Goal: Task Accomplishment & Management: Manage account settings

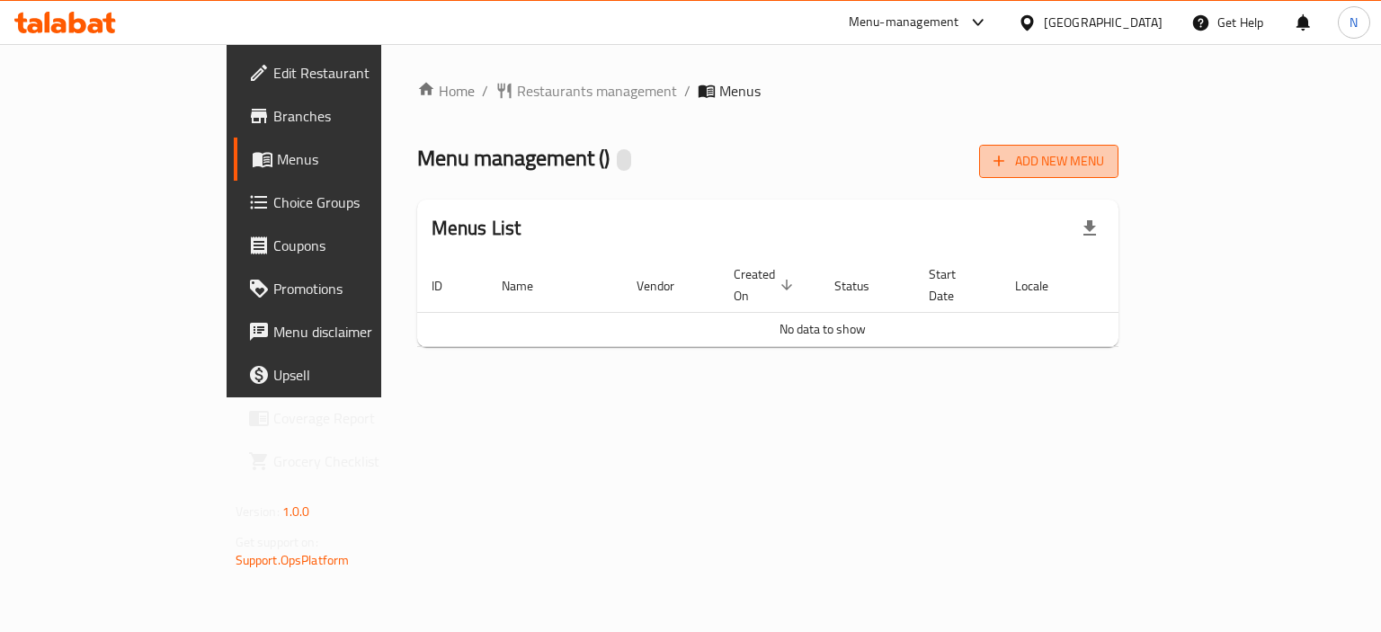
click at [1119, 174] on button "Add New Menu" at bounding box center [1048, 161] width 139 height 33
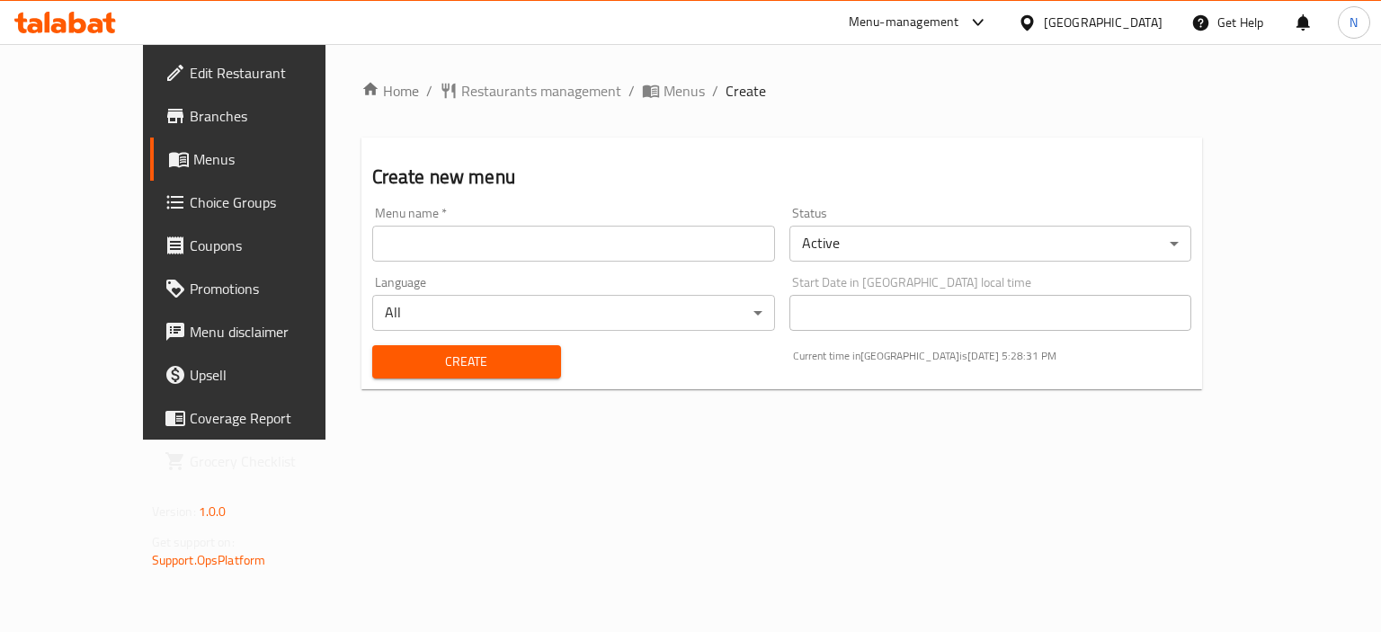
click at [577, 240] on input "text" at bounding box center [573, 244] width 403 height 36
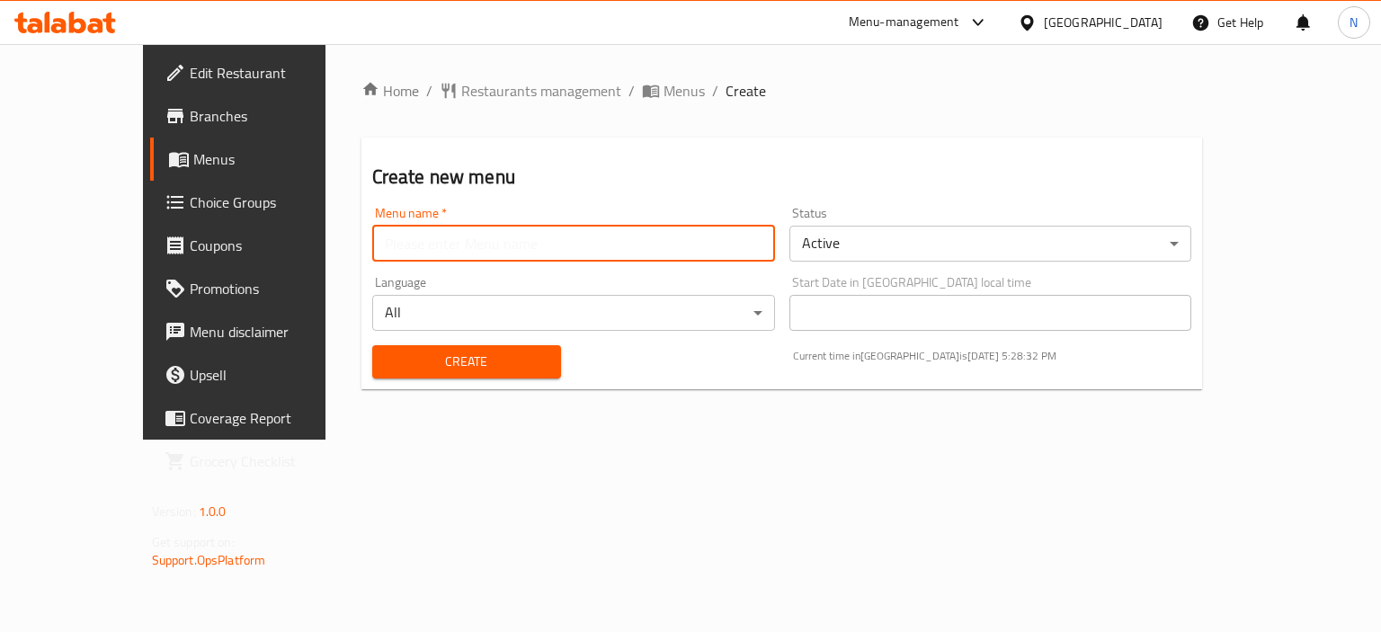
type input "menu"
click at [387, 359] on span "Create" at bounding box center [467, 362] width 160 height 22
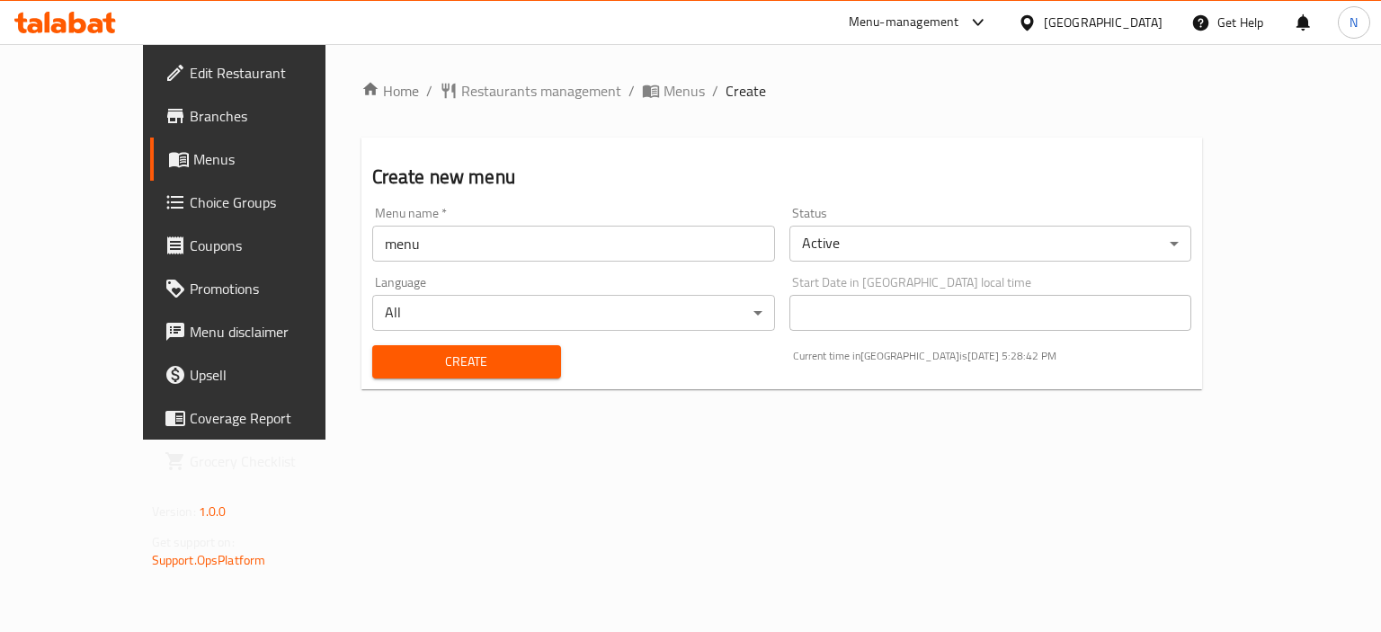
click at [450, 352] on span "Create" at bounding box center [467, 362] width 160 height 22
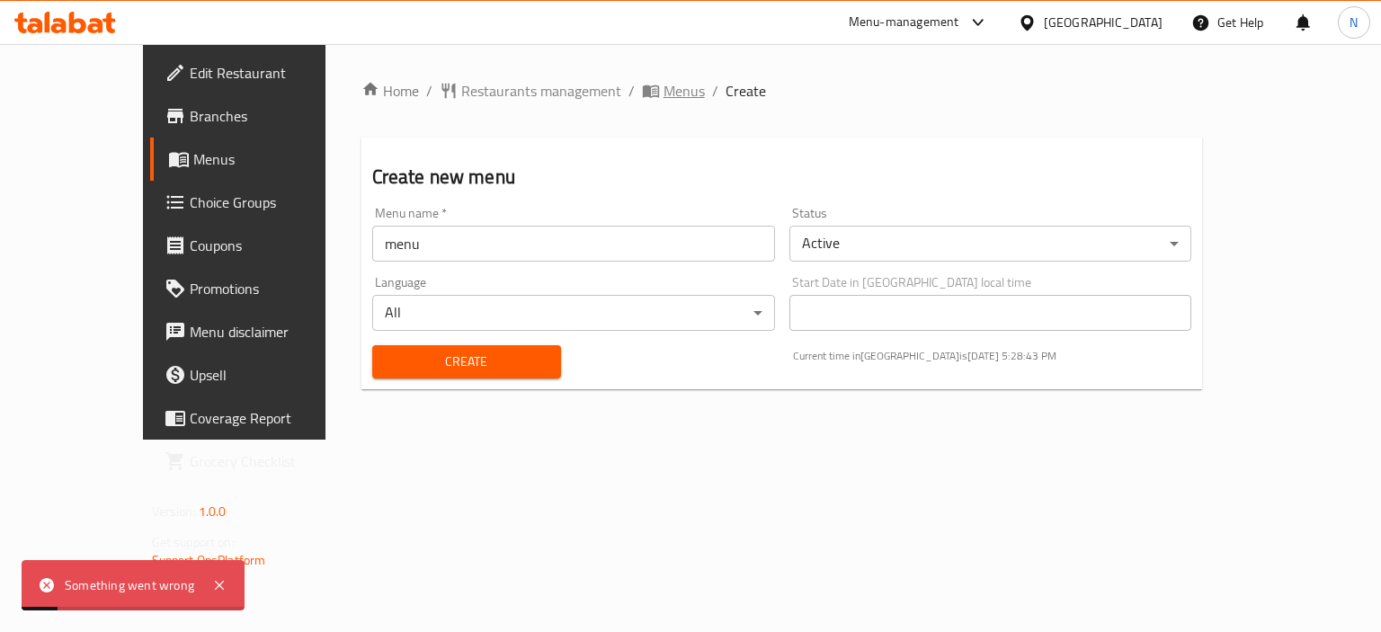
click at [664, 88] on span "Menus" at bounding box center [684, 91] width 41 height 22
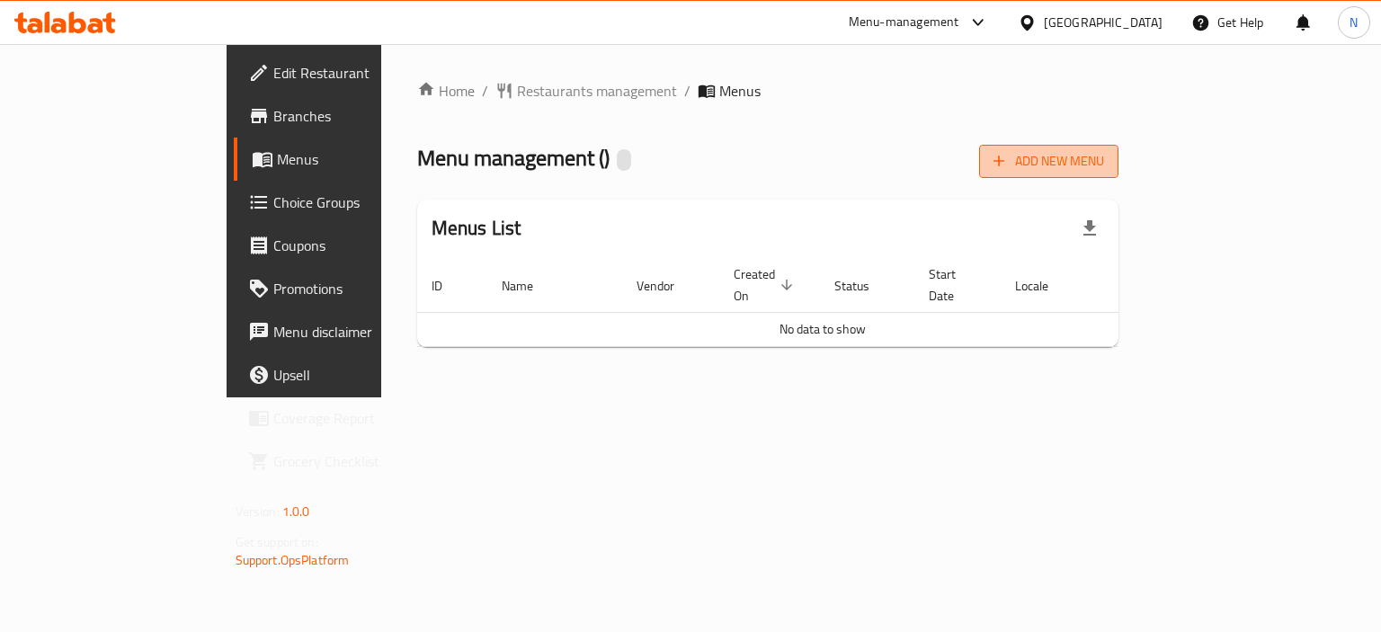
click at [1104, 156] on span "Add New Menu" at bounding box center [1049, 161] width 111 height 22
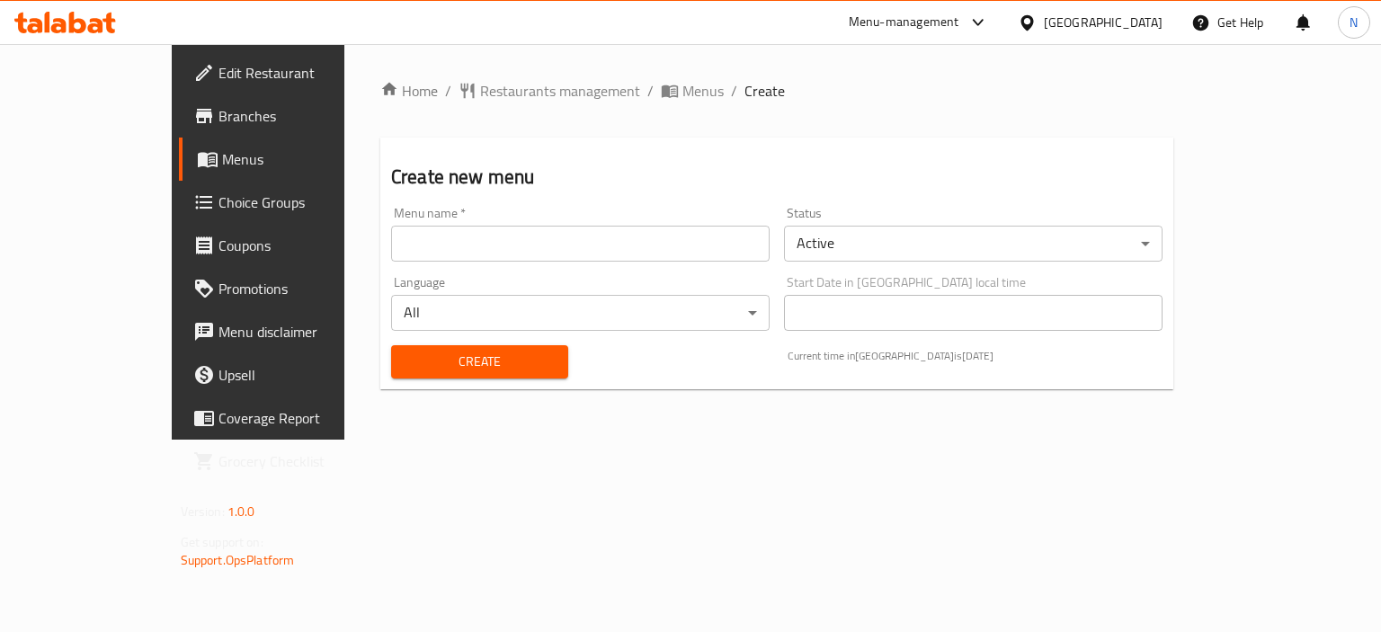
click at [605, 259] on input "text" at bounding box center [580, 244] width 379 height 36
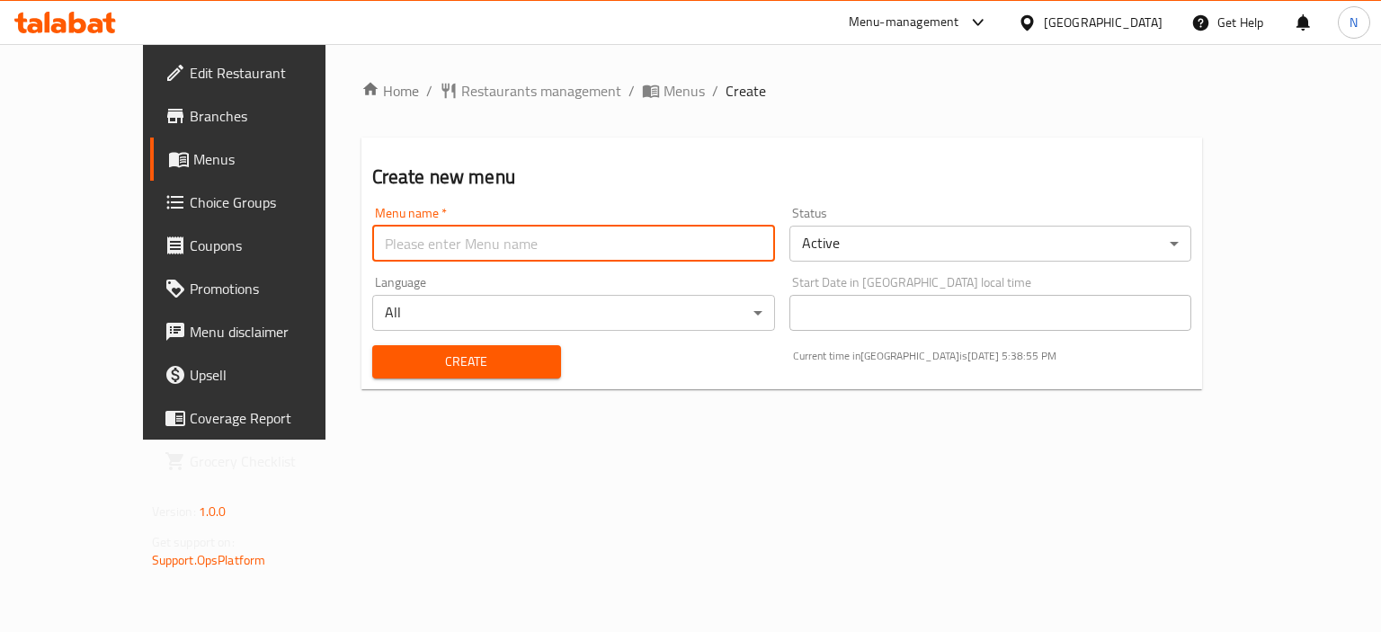
type input "menu"
click at [414, 359] on span "Create" at bounding box center [467, 362] width 160 height 22
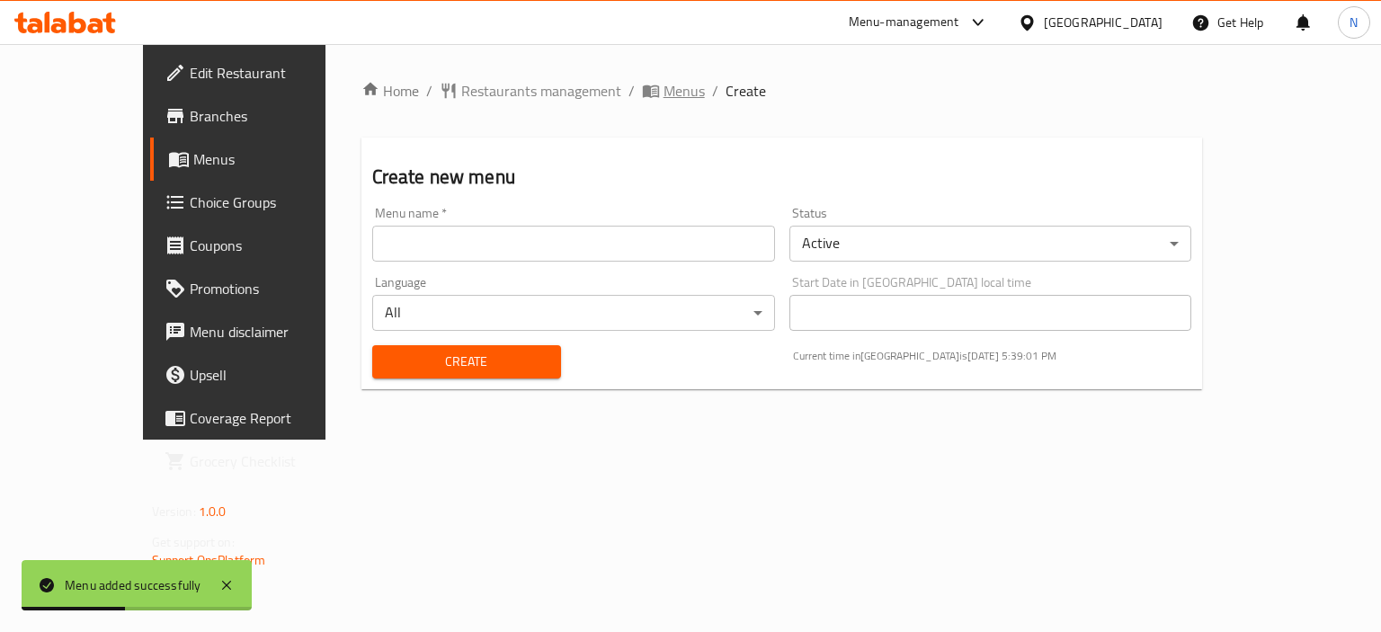
click at [664, 96] on span "Menus" at bounding box center [684, 91] width 41 height 22
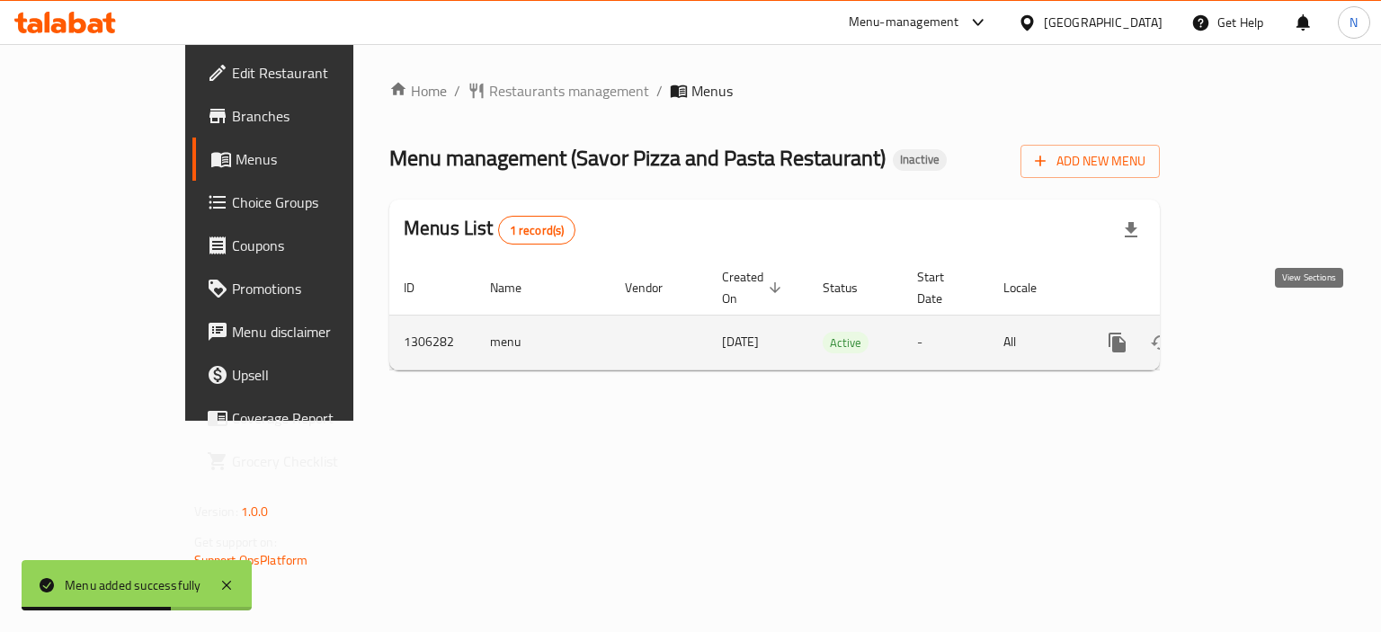
click at [1258, 332] on icon "enhanced table" at bounding box center [1247, 343] width 22 height 22
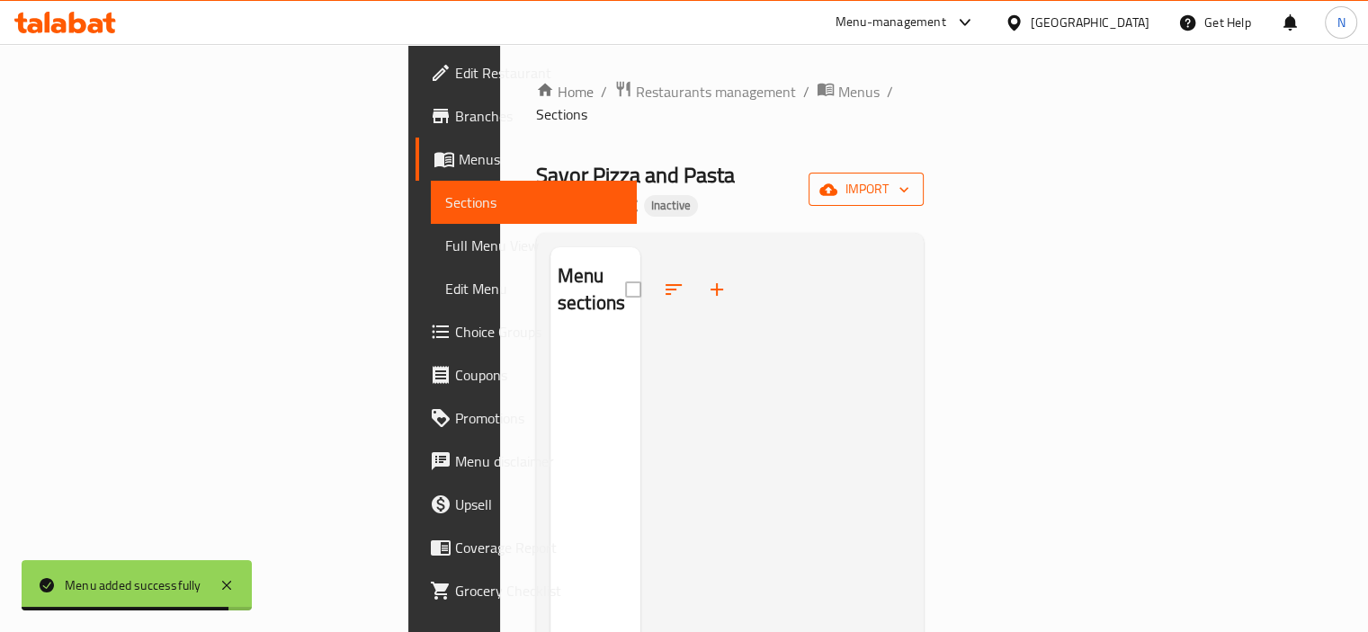
click at [909, 178] on span "import" at bounding box center [866, 189] width 86 height 22
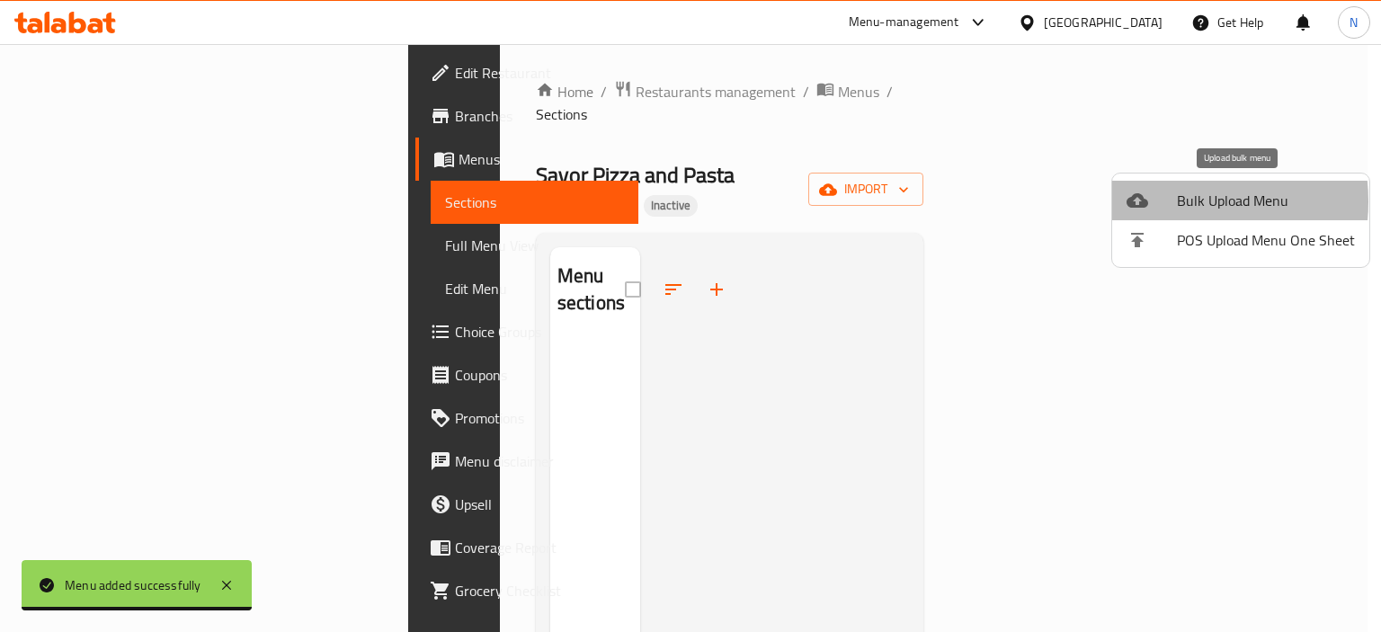
click at [1164, 201] on div at bounding box center [1152, 201] width 50 height 22
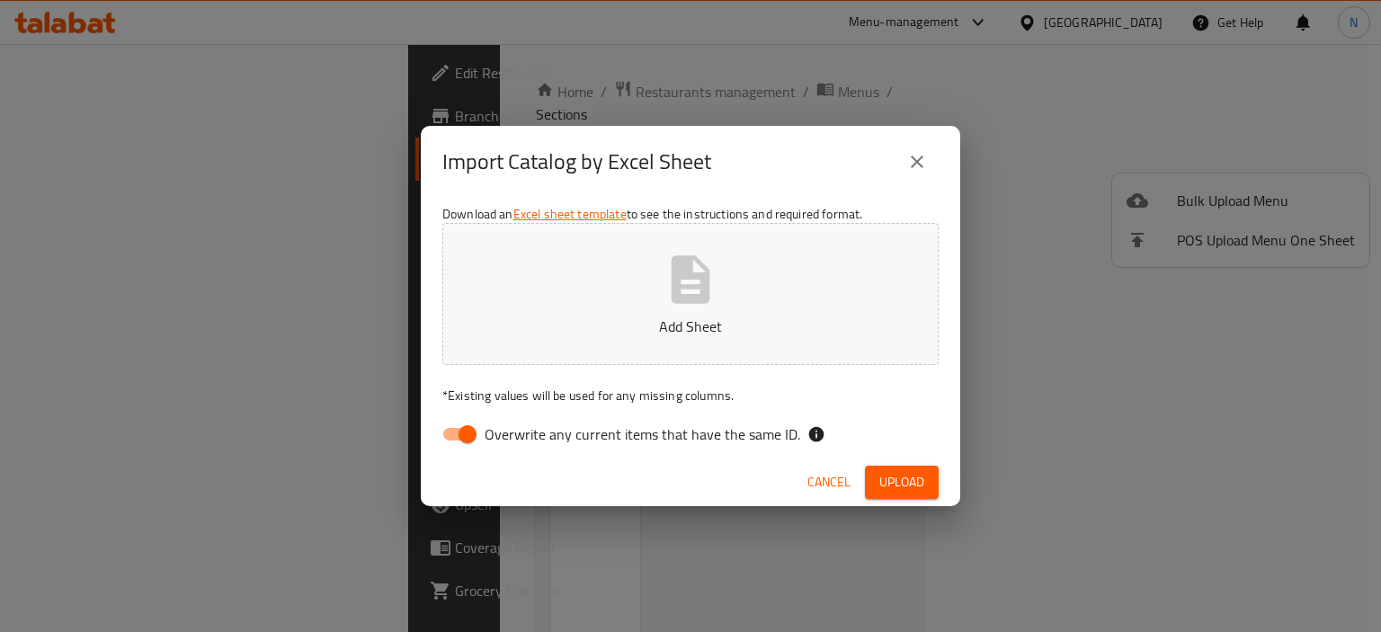
click at [682, 267] on icon "button" at bounding box center [691, 279] width 39 height 48
click at [472, 432] on input "Overwrite any current items that have the same ID." at bounding box center [467, 434] width 103 height 34
checkbox input "false"
click at [875, 475] on button "Upload" at bounding box center [902, 482] width 74 height 33
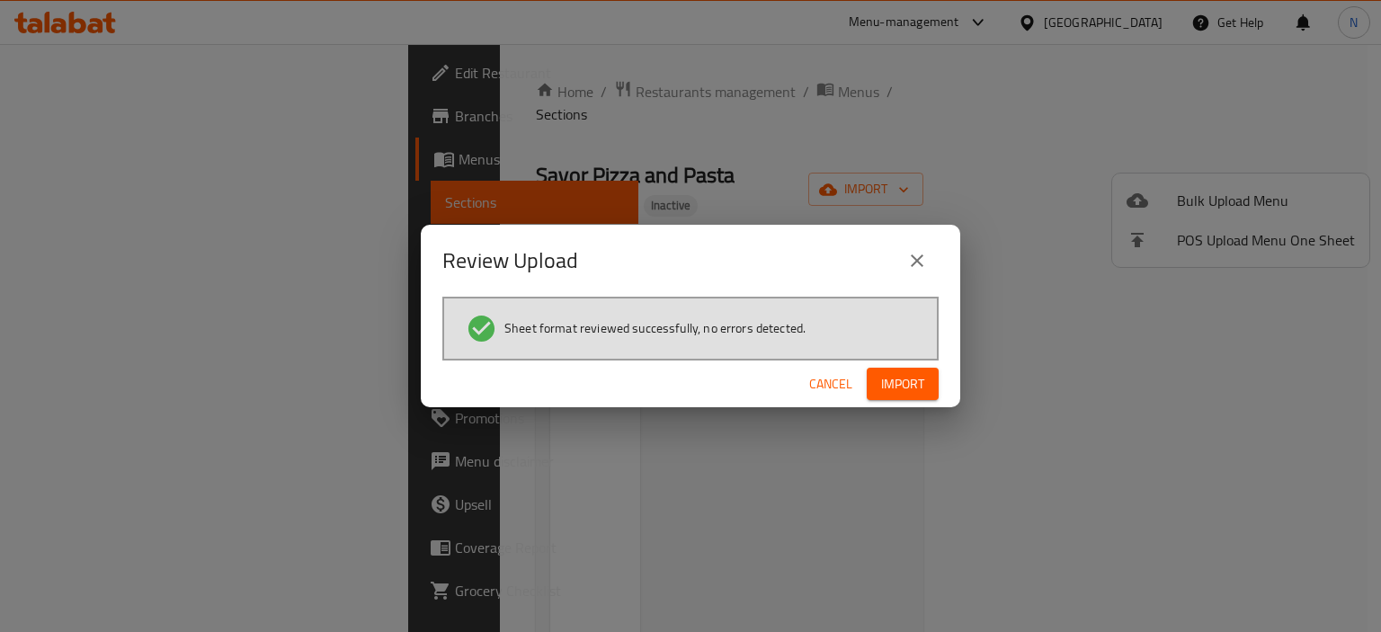
click at [878, 377] on button "Import" at bounding box center [903, 384] width 72 height 33
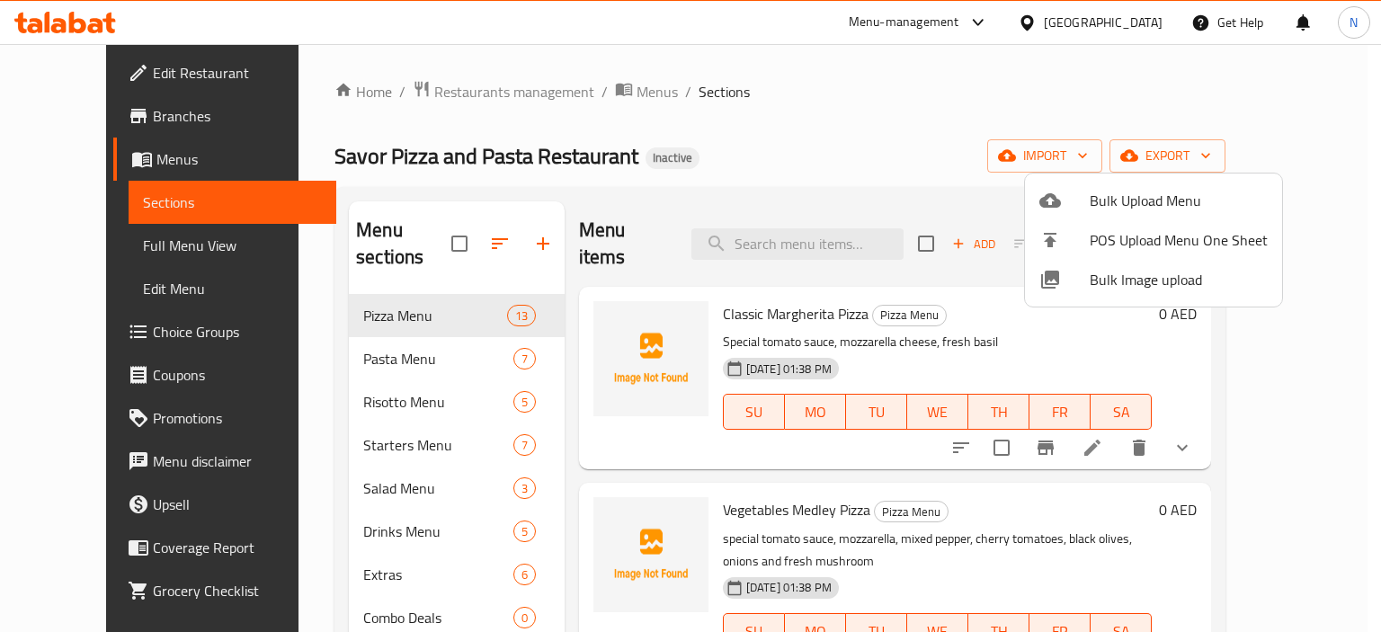
click at [240, 355] on div at bounding box center [690, 316] width 1381 height 632
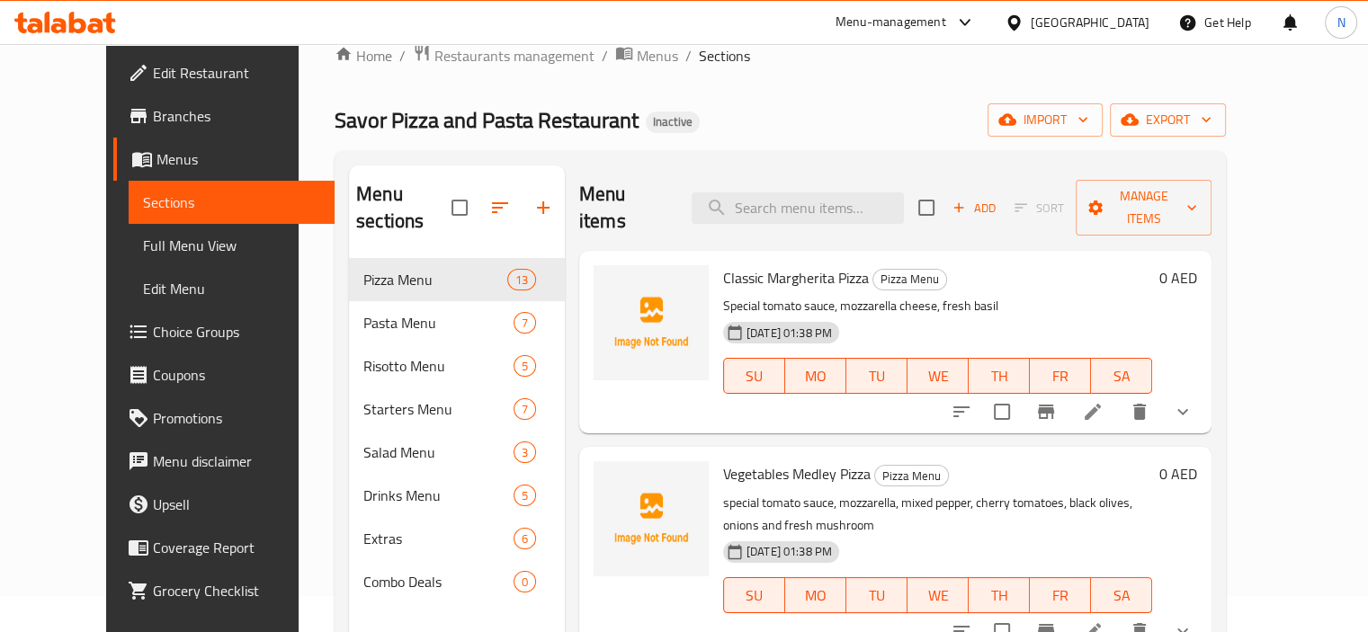
scroll to position [72, 0]
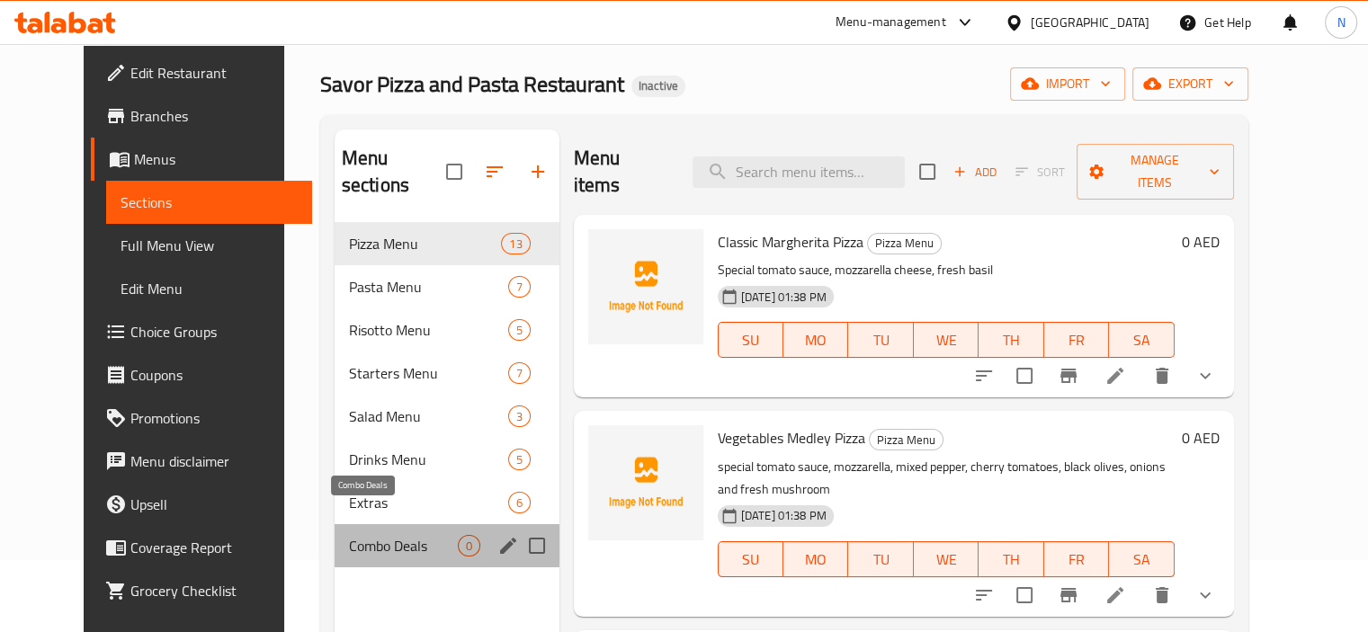
click at [353, 535] on span "Combo Deals" at bounding box center [403, 546] width 109 height 22
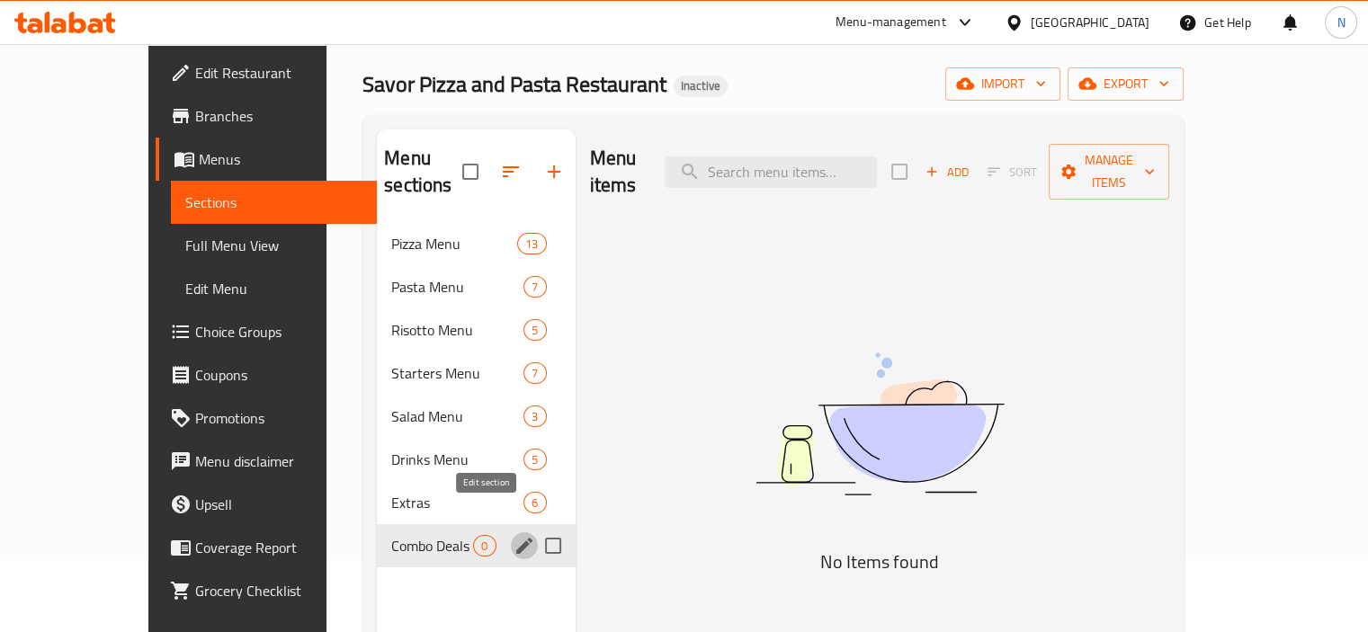
click at [516, 538] on icon "edit" at bounding box center [524, 546] width 16 height 16
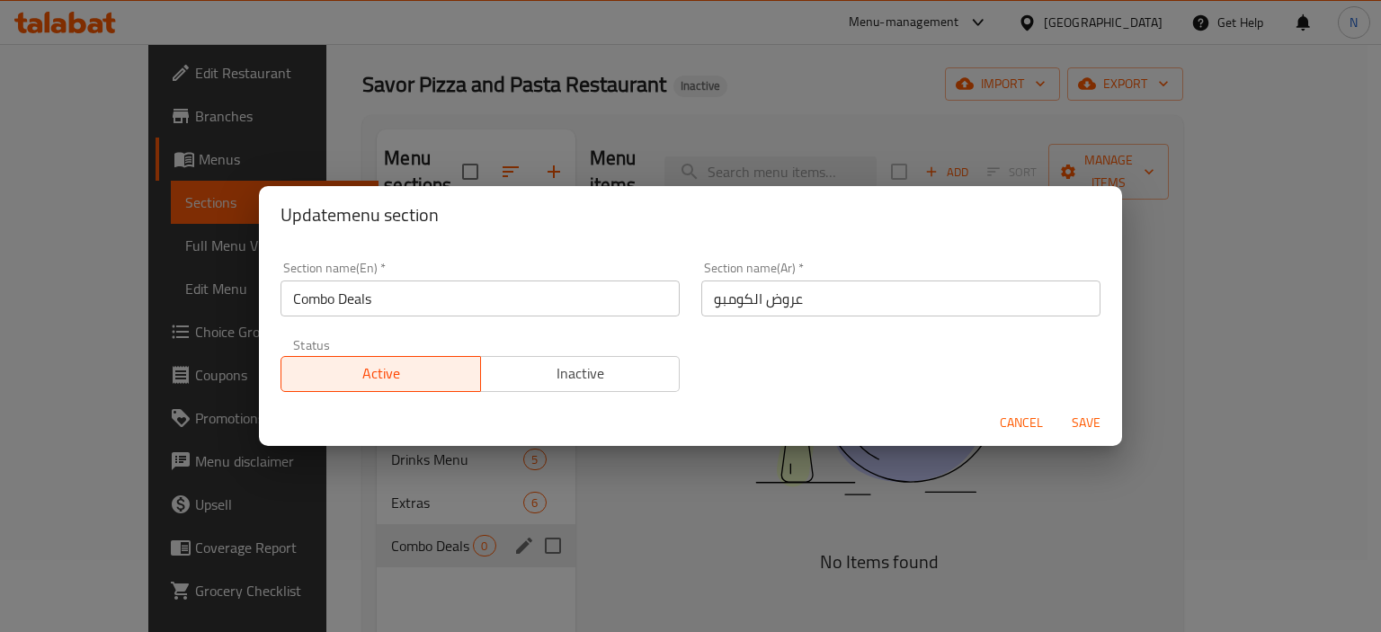
click at [1003, 420] on span "Cancel" at bounding box center [1021, 423] width 43 height 22
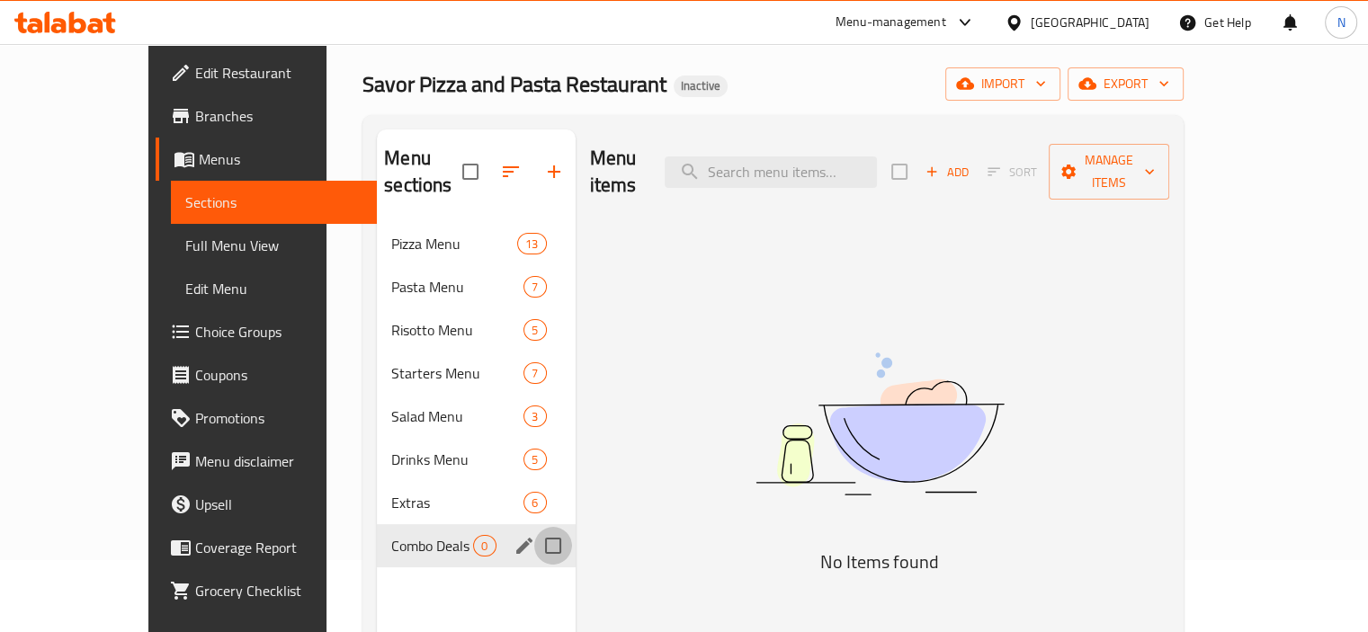
click at [534, 527] on input "Menu sections" at bounding box center [553, 546] width 38 height 38
checkbox input "true"
click at [489, 176] on icon "button" at bounding box center [500, 172] width 22 height 22
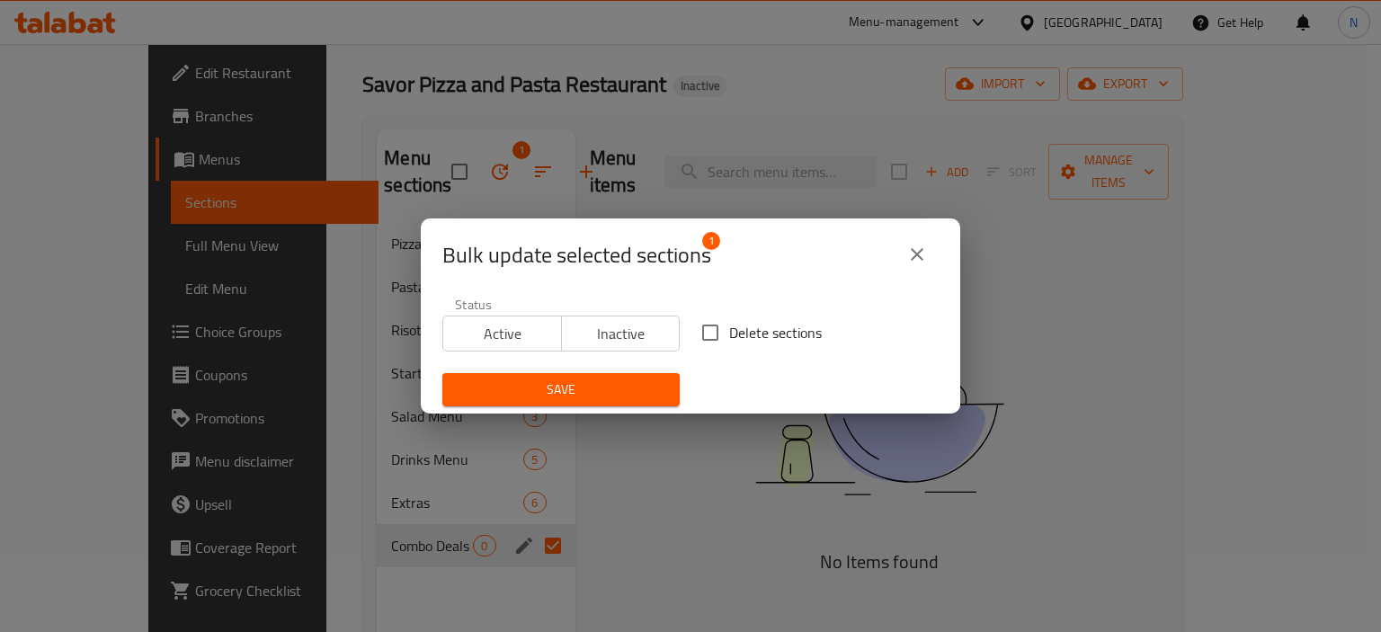
click at [729, 339] on span "Delete sections" at bounding box center [775, 333] width 93 height 22
click at [723, 339] on input "Delete sections" at bounding box center [710, 333] width 38 height 38
checkbox input "true"
click at [556, 405] on button "Save" at bounding box center [560, 389] width 237 height 33
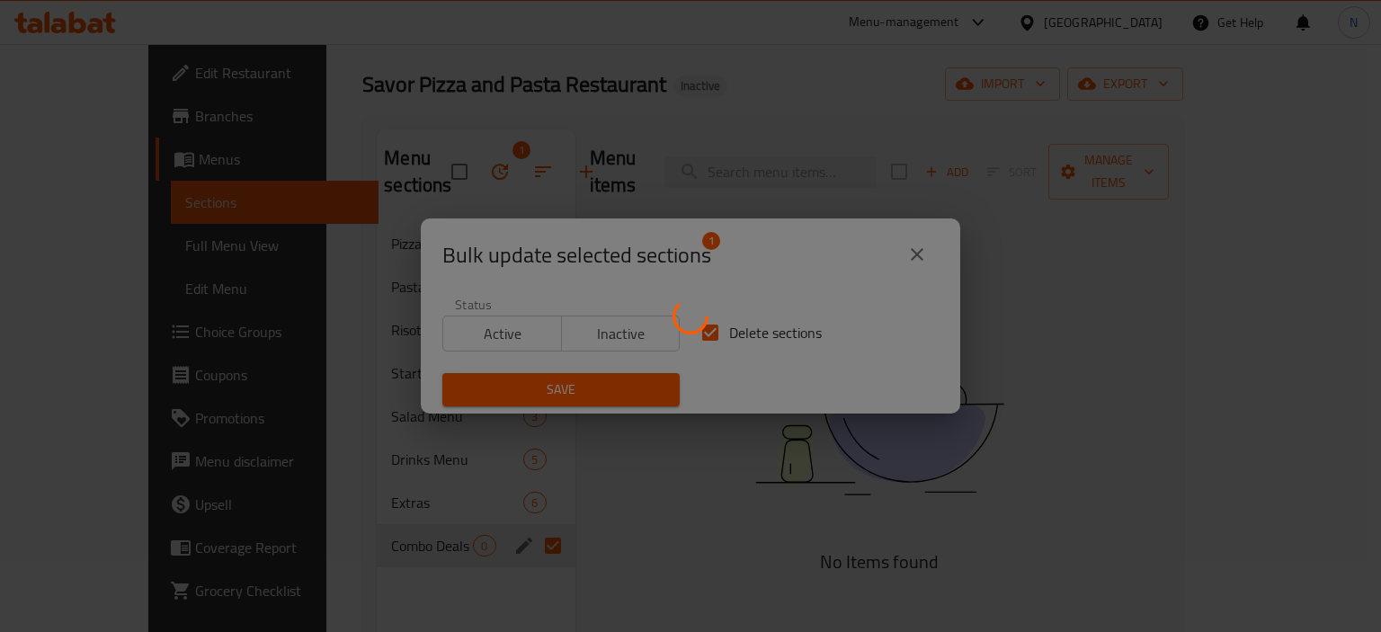
click at [556, 405] on div at bounding box center [690, 316] width 1381 height 632
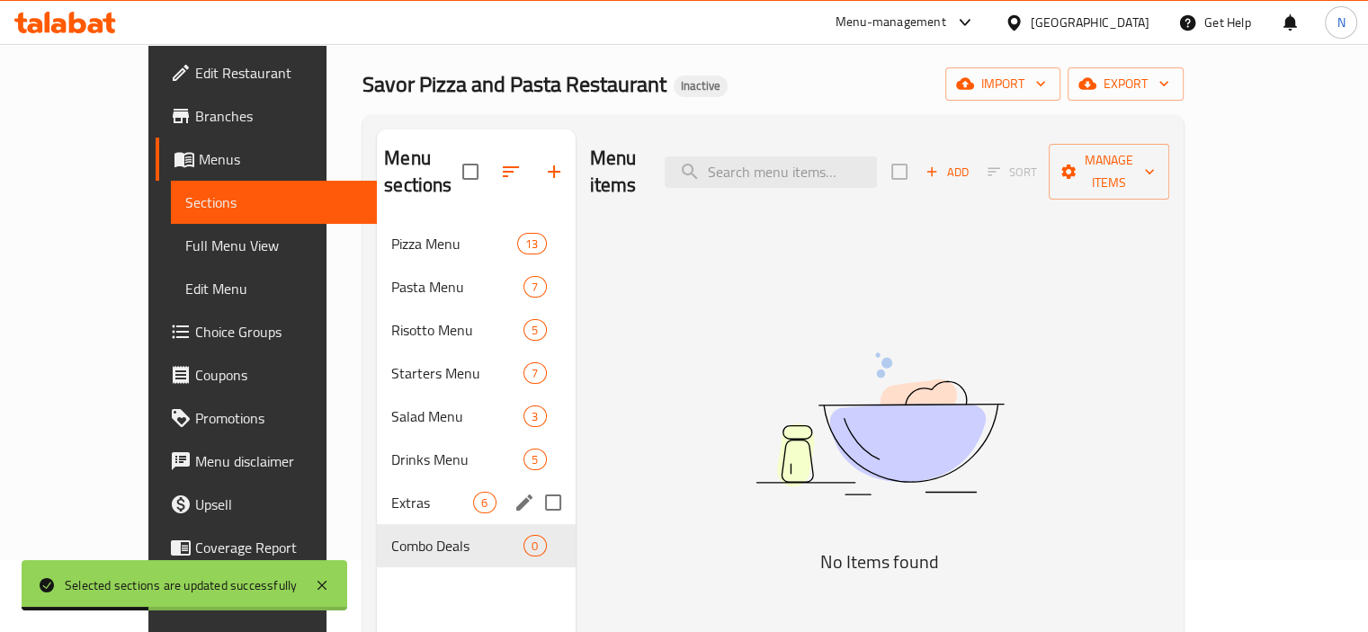
click at [377, 481] on div "Extras 6" at bounding box center [476, 502] width 198 height 43
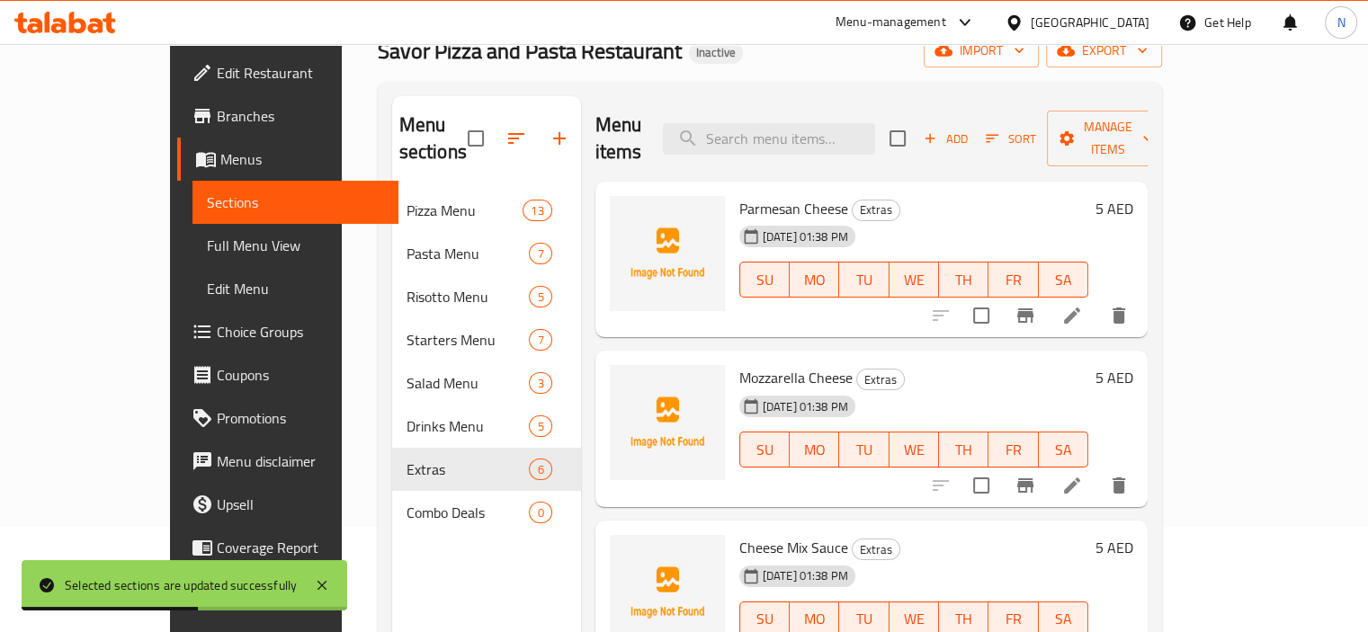
scroll to position [108, 0]
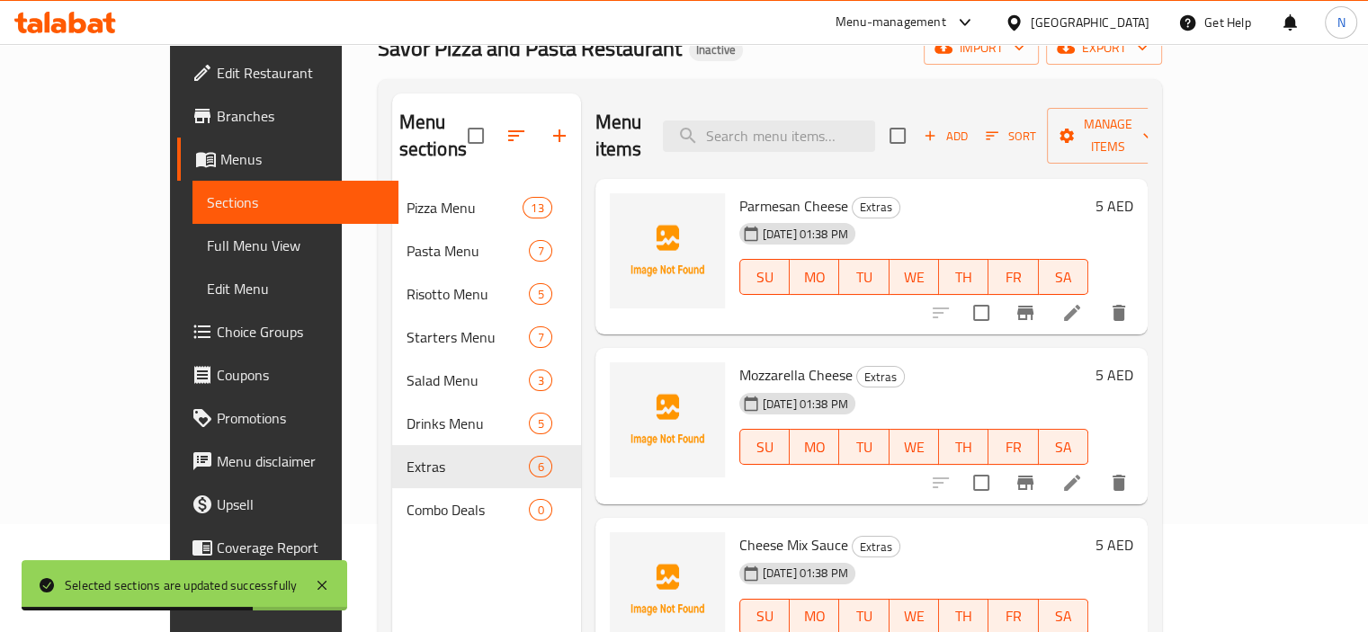
click at [207, 249] on span "Full Menu View" at bounding box center [295, 246] width 177 height 22
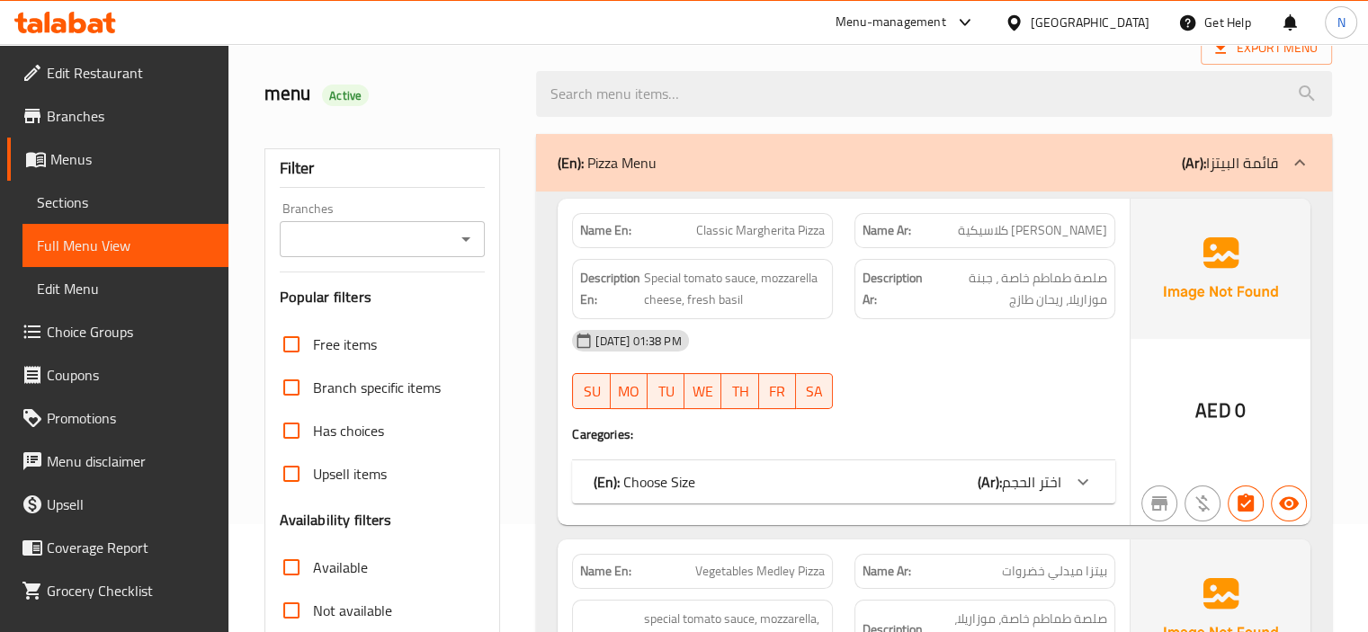
click at [497, 474] on div "Filter Branches Branches Popular filters Free items Branch specific items Has c…" at bounding box center [382, 480] width 236 height 664
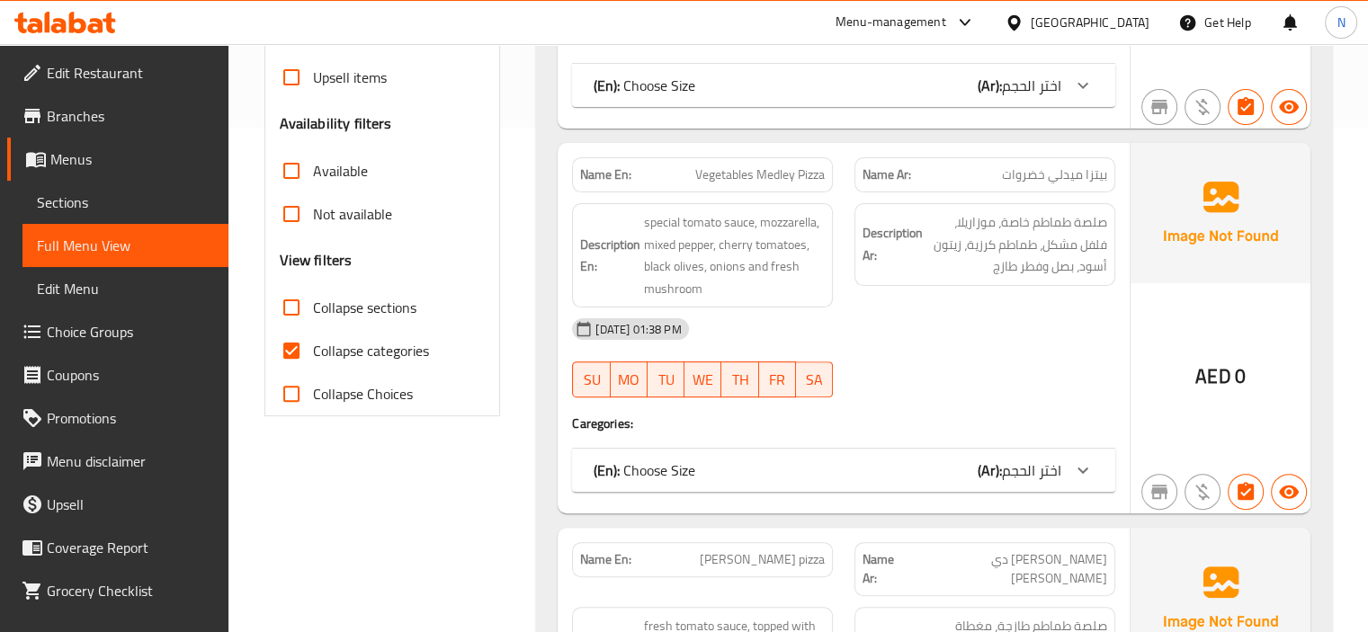
scroll to position [575, 0]
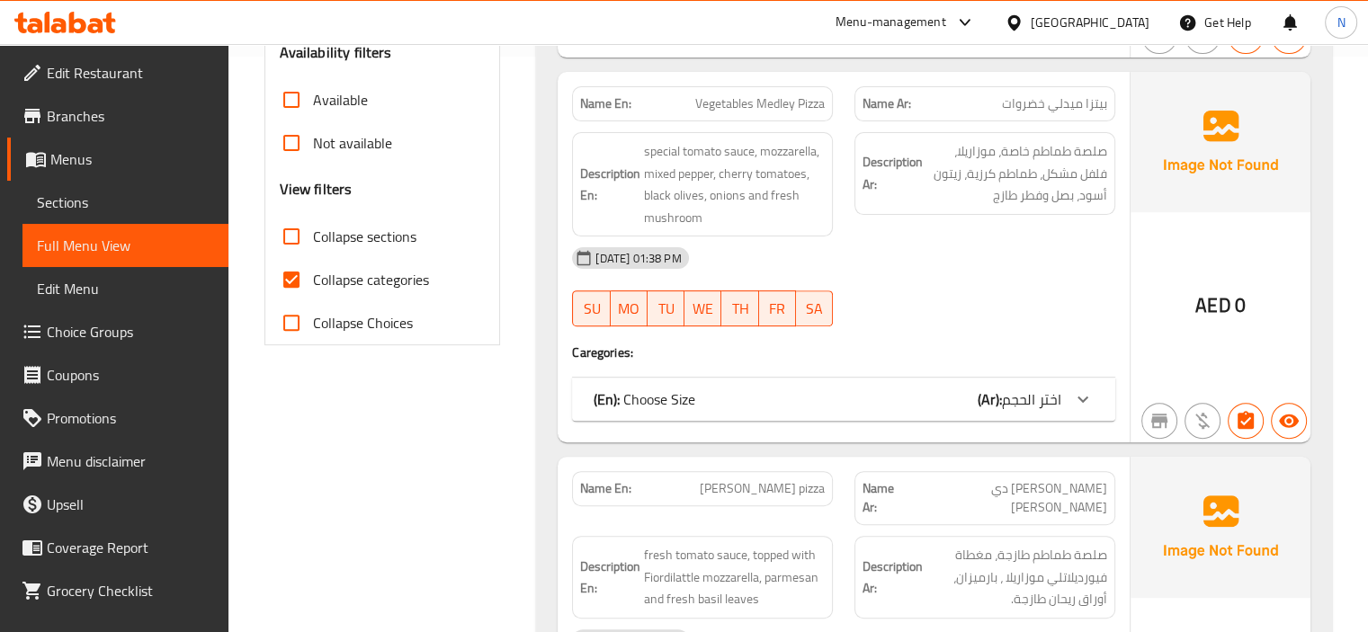
click at [298, 270] on input "Collapse categories" at bounding box center [291, 279] width 43 height 43
checkbox input "false"
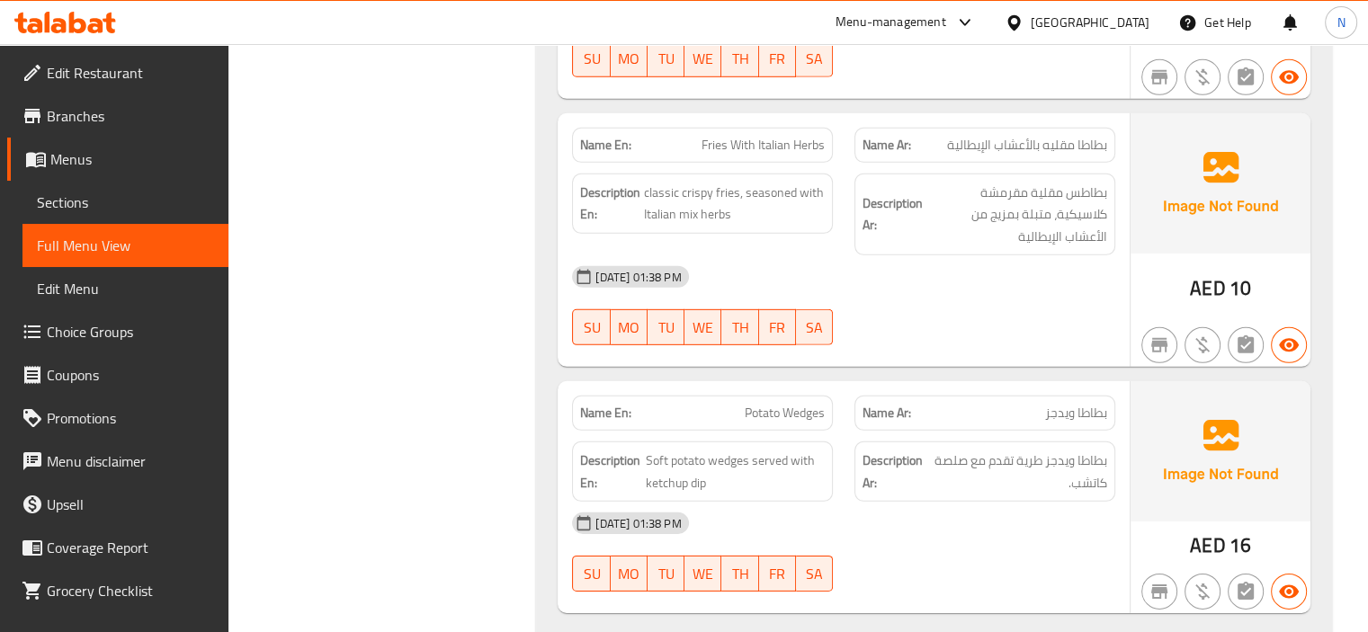
scroll to position [12275, 0]
